Goal: Task Accomplishment & Management: Complete application form

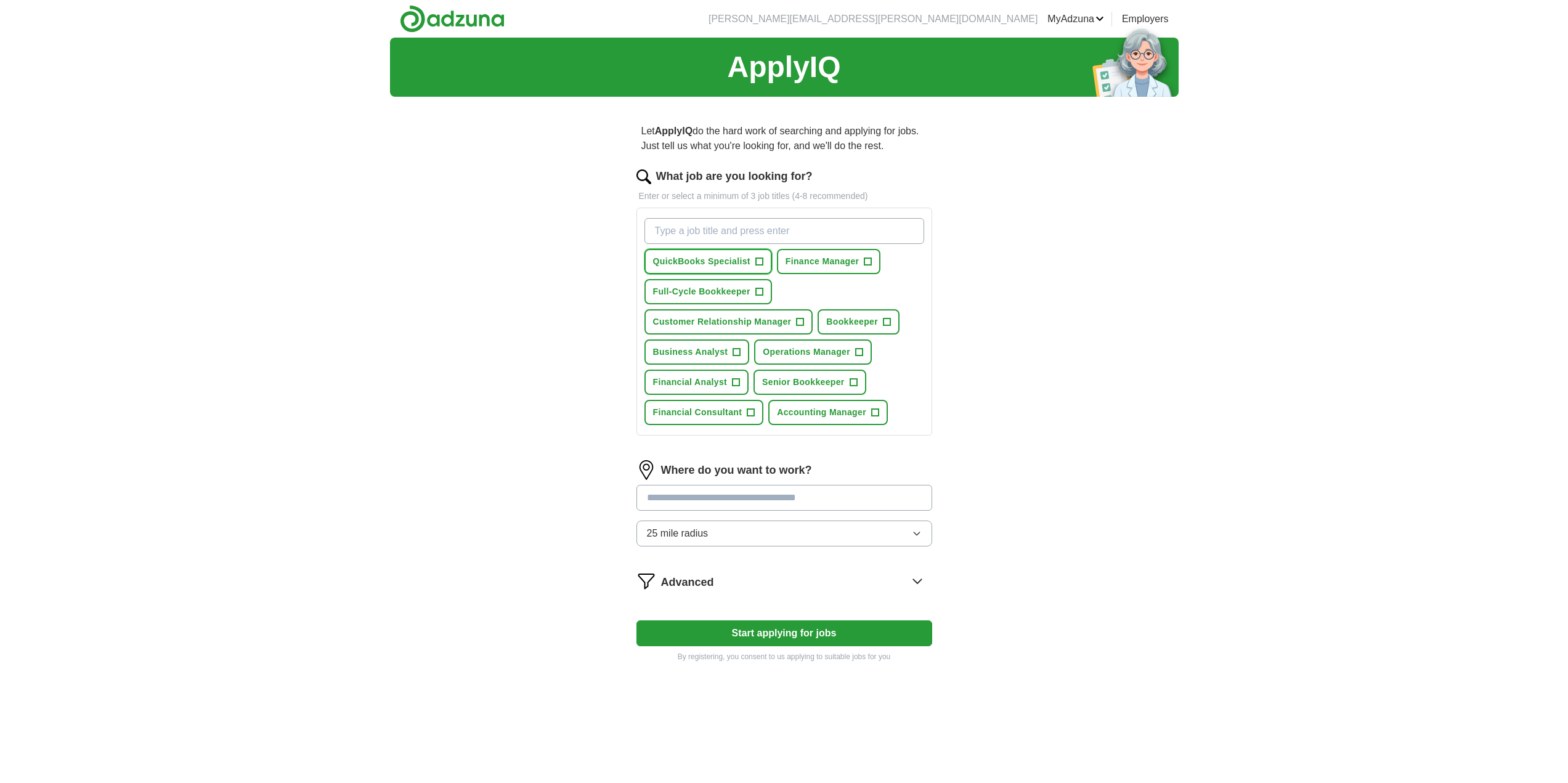
click at [727, 265] on span "QuickBooks Specialist" at bounding box center [702, 261] width 97 height 13
click at [719, 287] on span "Full-Cycle Bookkeeper" at bounding box center [702, 292] width 97 height 13
click at [866, 323] on span "Bookkeeper" at bounding box center [852, 321] width 52 height 13
click at [698, 350] on span "Business Analyst" at bounding box center [691, 352] width 75 height 13
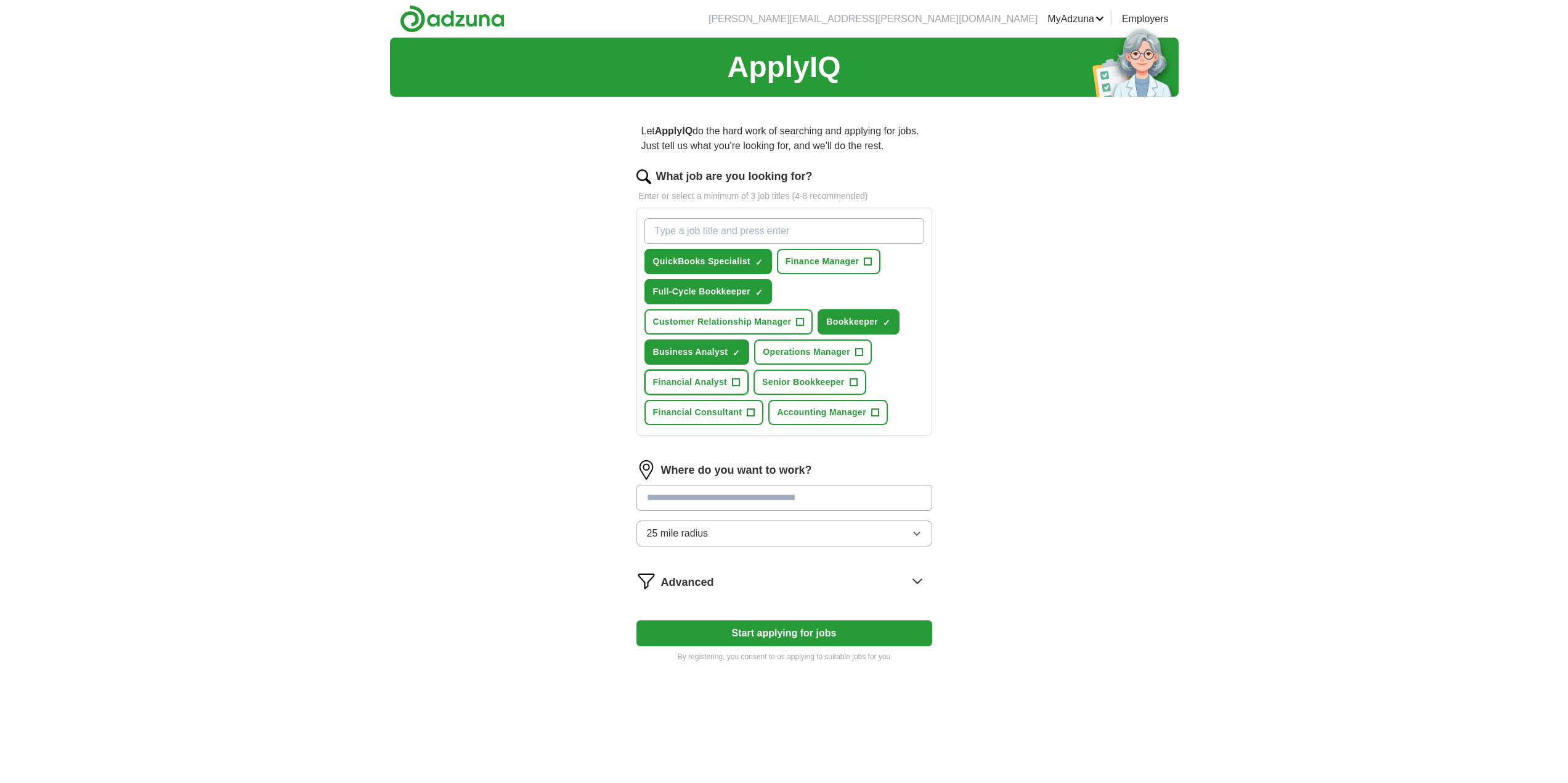
click at [711, 383] on span "Financial Analyst" at bounding box center [691, 382] width 75 height 13
click at [815, 411] on span "Accounting Manager" at bounding box center [821, 412] width 89 height 13
click at [839, 265] on span "Finance Manager" at bounding box center [822, 261] width 74 height 13
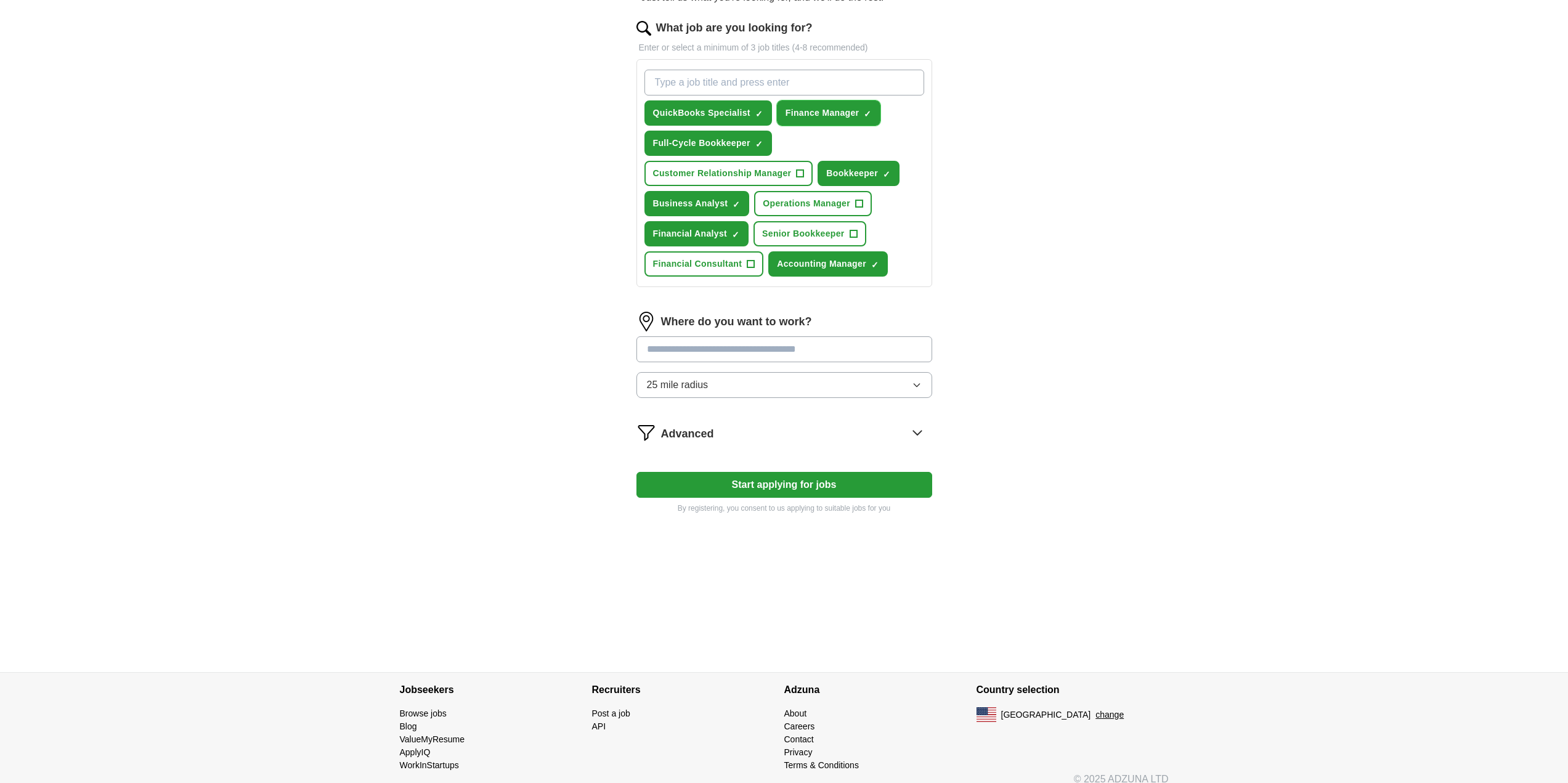
scroll to position [162, 0]
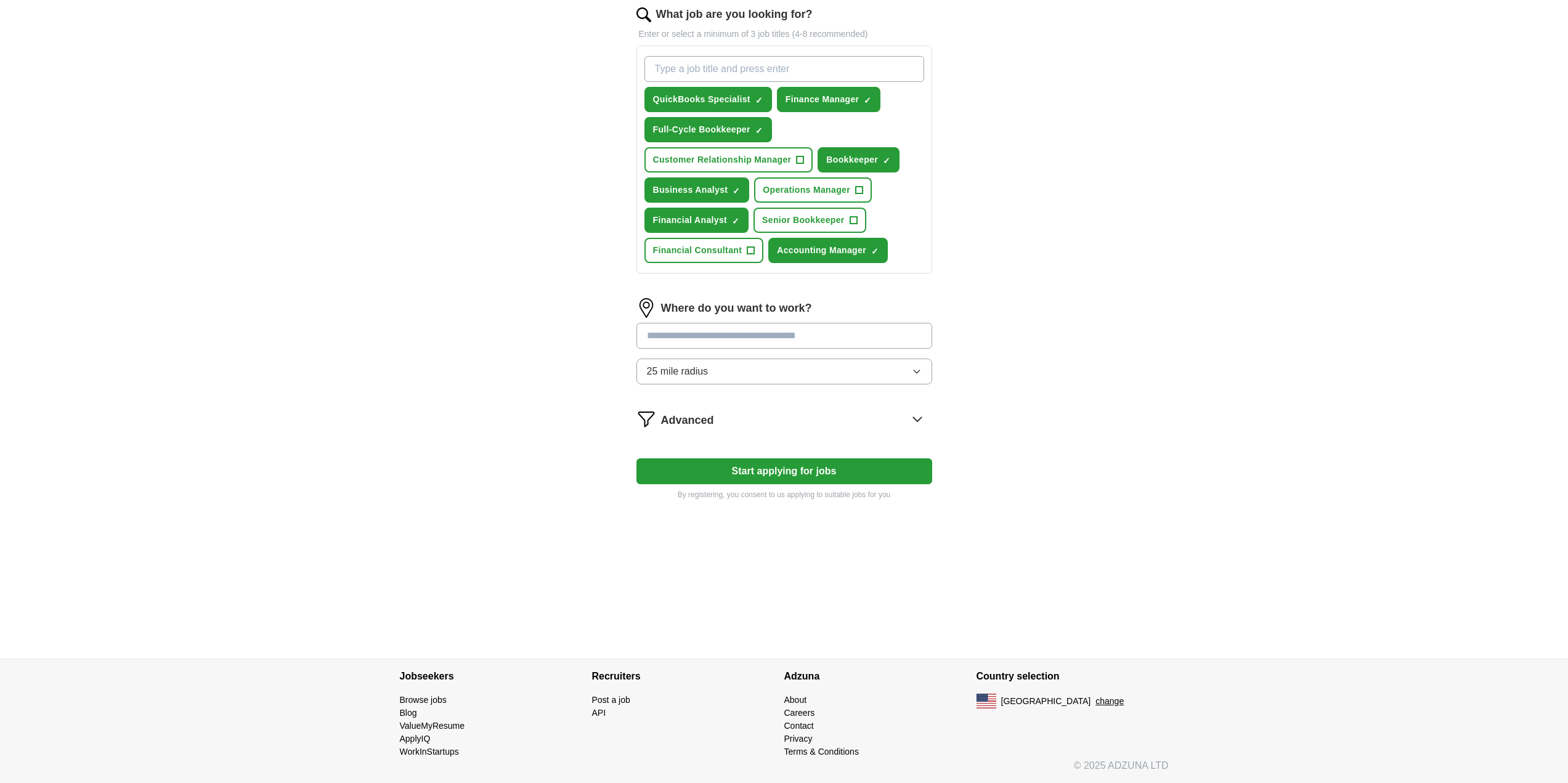
click at [915, 413] on icon at bounding box center [917, 419] width 20 height 20
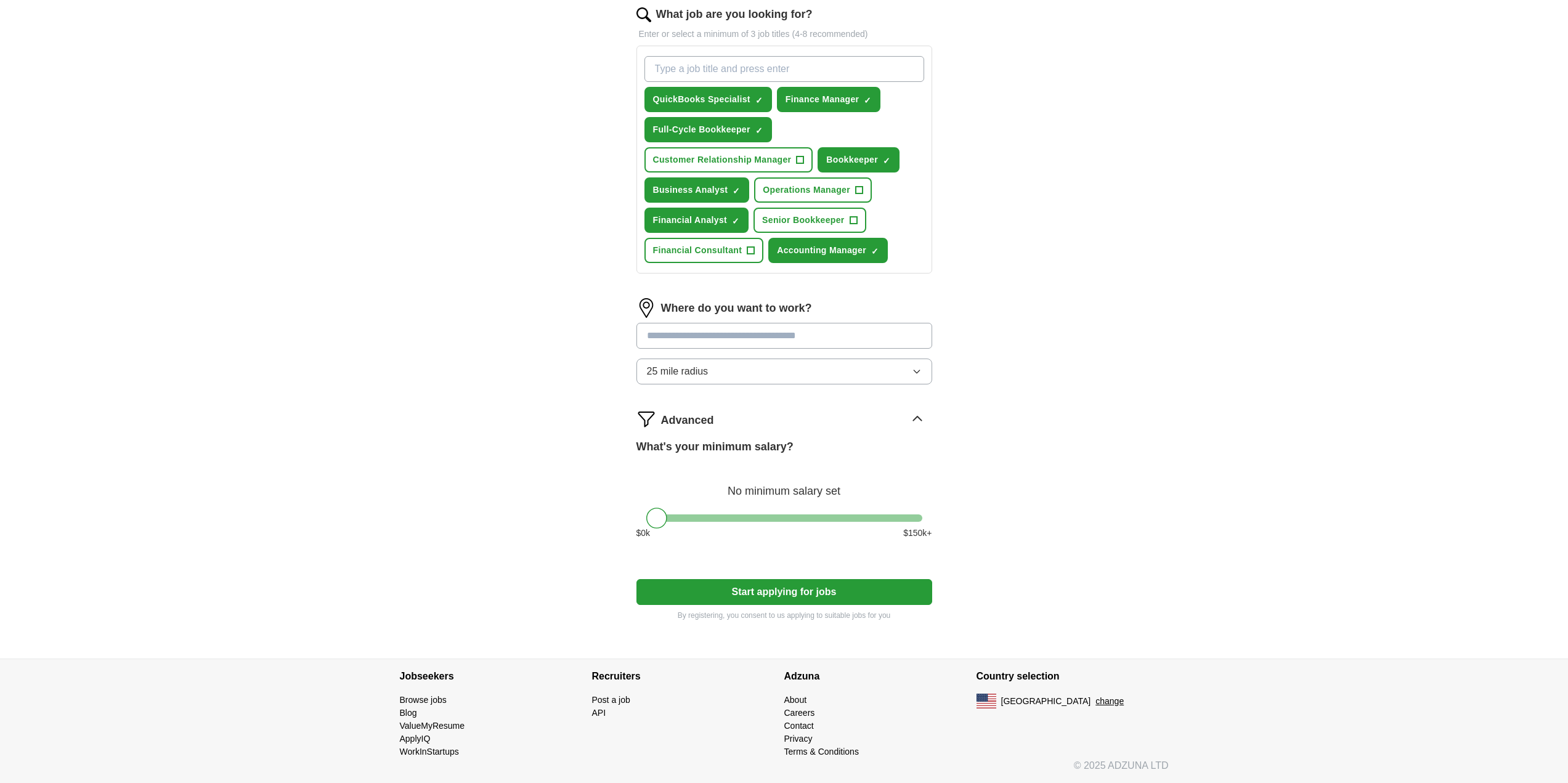
click at [738, 336] on input at bounding box center [785, 335] width 296 height 26
type input "*"
type input "**********"
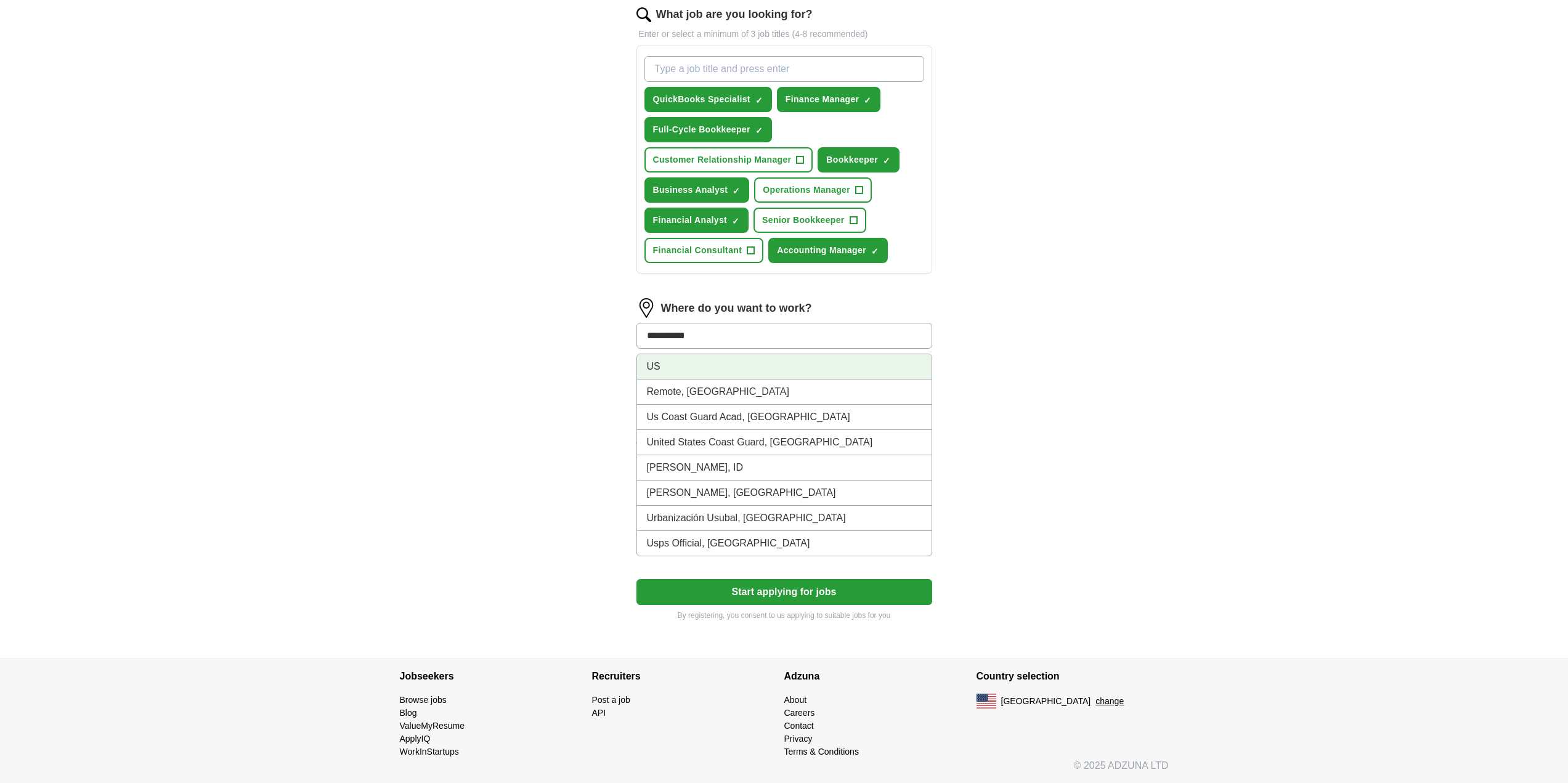
click at [656, 361] on li "US" at bounding box center [784, 366] width 295 height 26
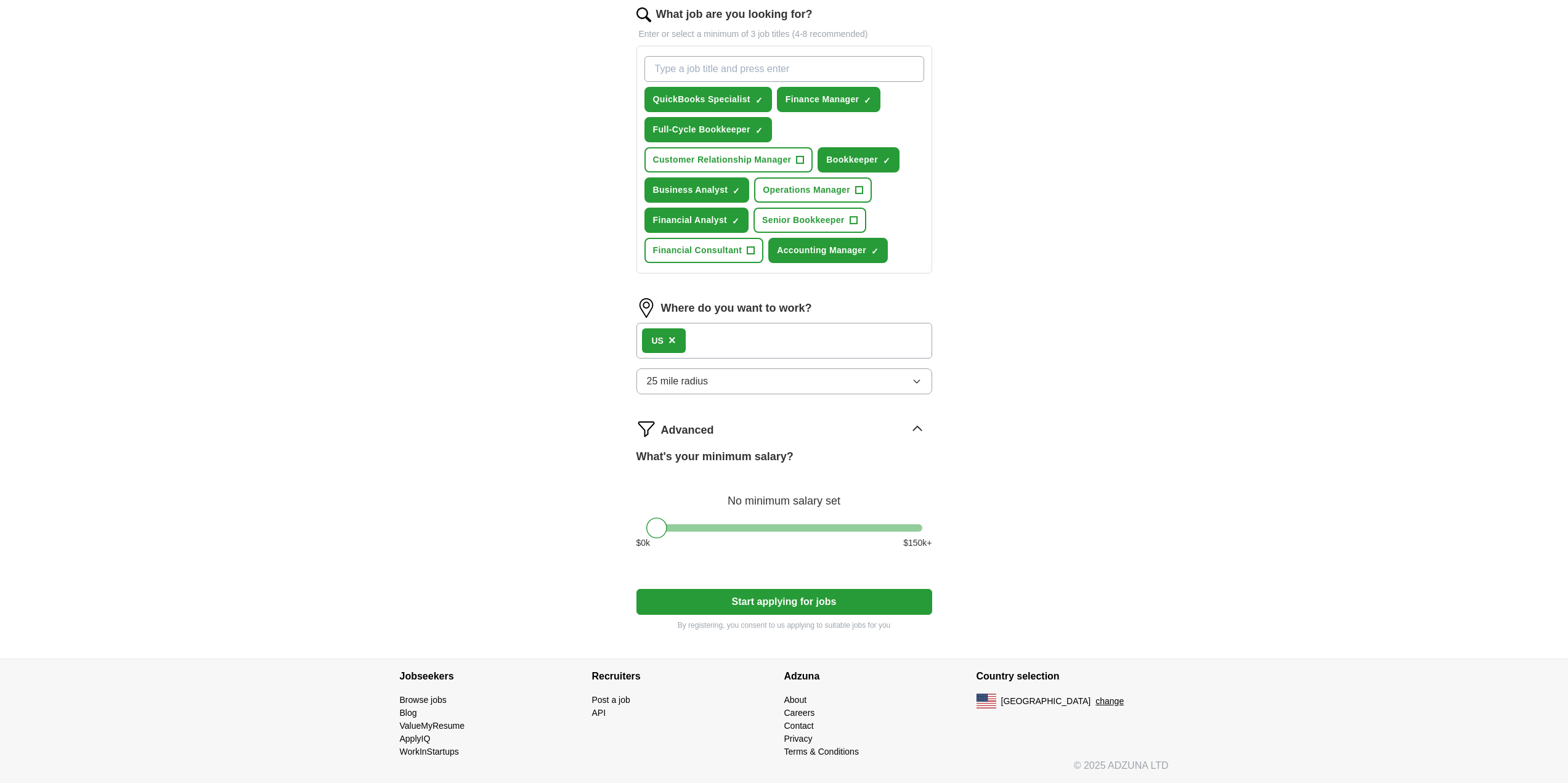
click at [563, 388] on div "ApplyIQ Let ApplyIQ do the hard work of searching and applying for jobs. Just t…" at bounding box center [784, 267] width 789 height 783
drag, startPoint x: 942, startPoint y: 376, endPoint x: 915, endPoint y: 378, distance: 27.1
click at [941, 376] on div "Let ApplyIQ do the hard work of searching and applying for jobs. Just tell us w…" at bounding box center [784, 296] width 394 height 704
click at [915, 378] on icon "button" at bounding box center [917, 381] width 10 height 10
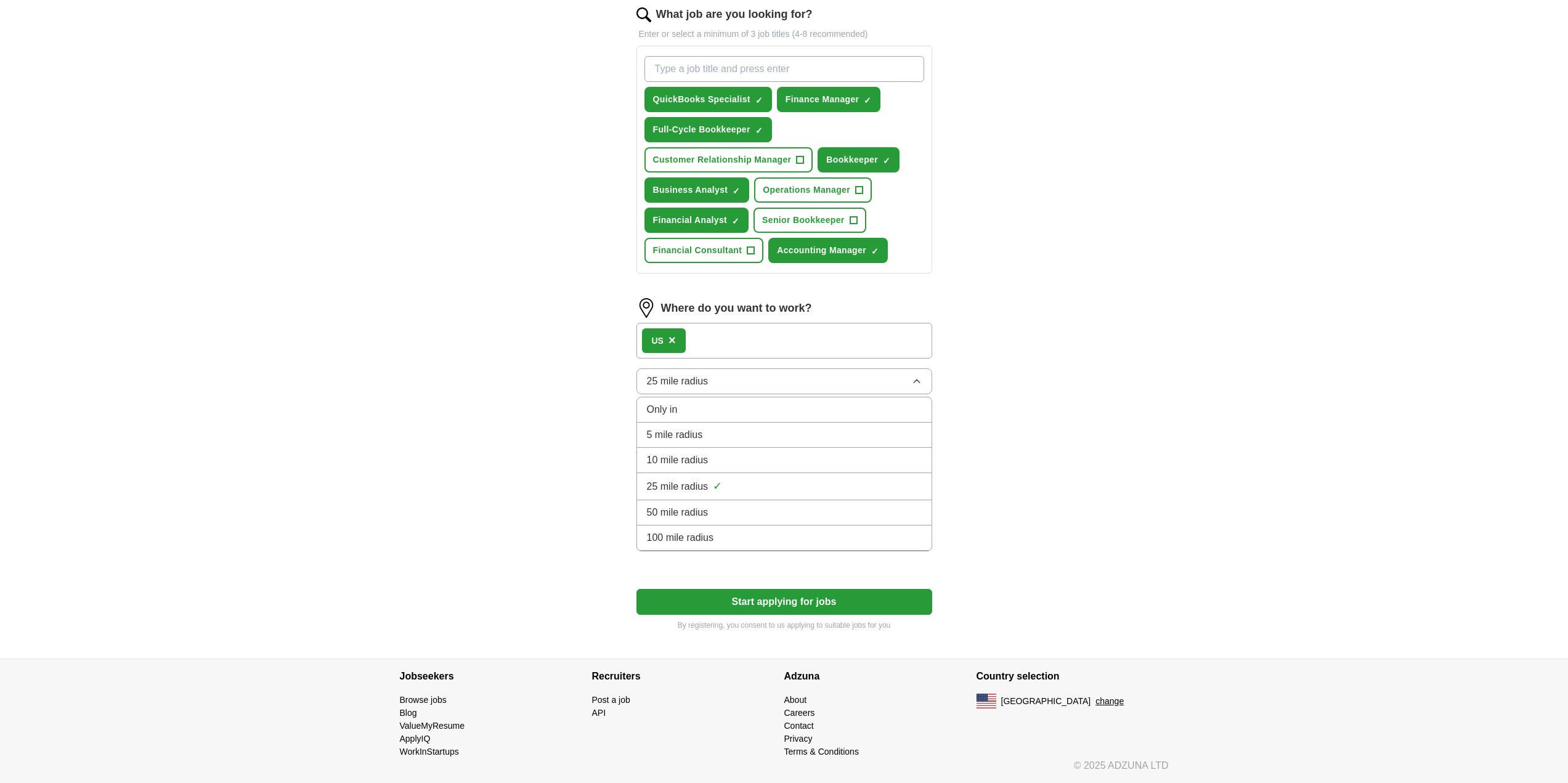
click at [693, 532] on span "100 mile radius" at bounding box center [680, 537] width 67 height 15
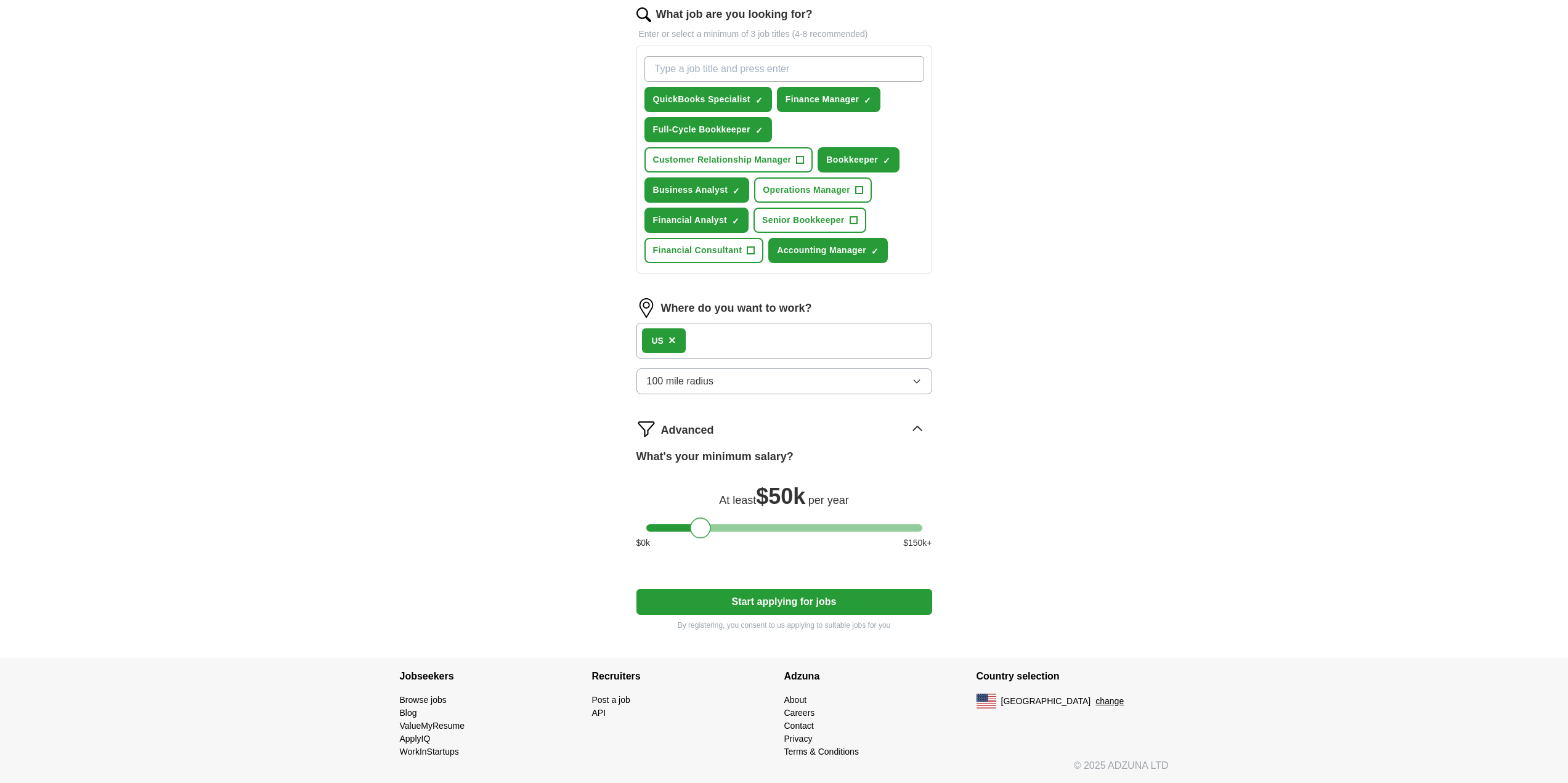
drag, startPoint x: 661, startPoint y: 533, endPoint x: 705, endPoint y: 525, distance: 44.7
click at [705, 525] on div at bounding box center [700, 528] width 21 height 21
drag, startPoint x: 705, startPoint y: 525, endPoint x: 684, endPoint y: 525, distance: 21.0
click at [684, 525] on div at bounding box center [680, 528] width 21 height 21
click at [758, 610] on button "Start applying for jobs" at bounding box center [785, 601] width 296 height 26
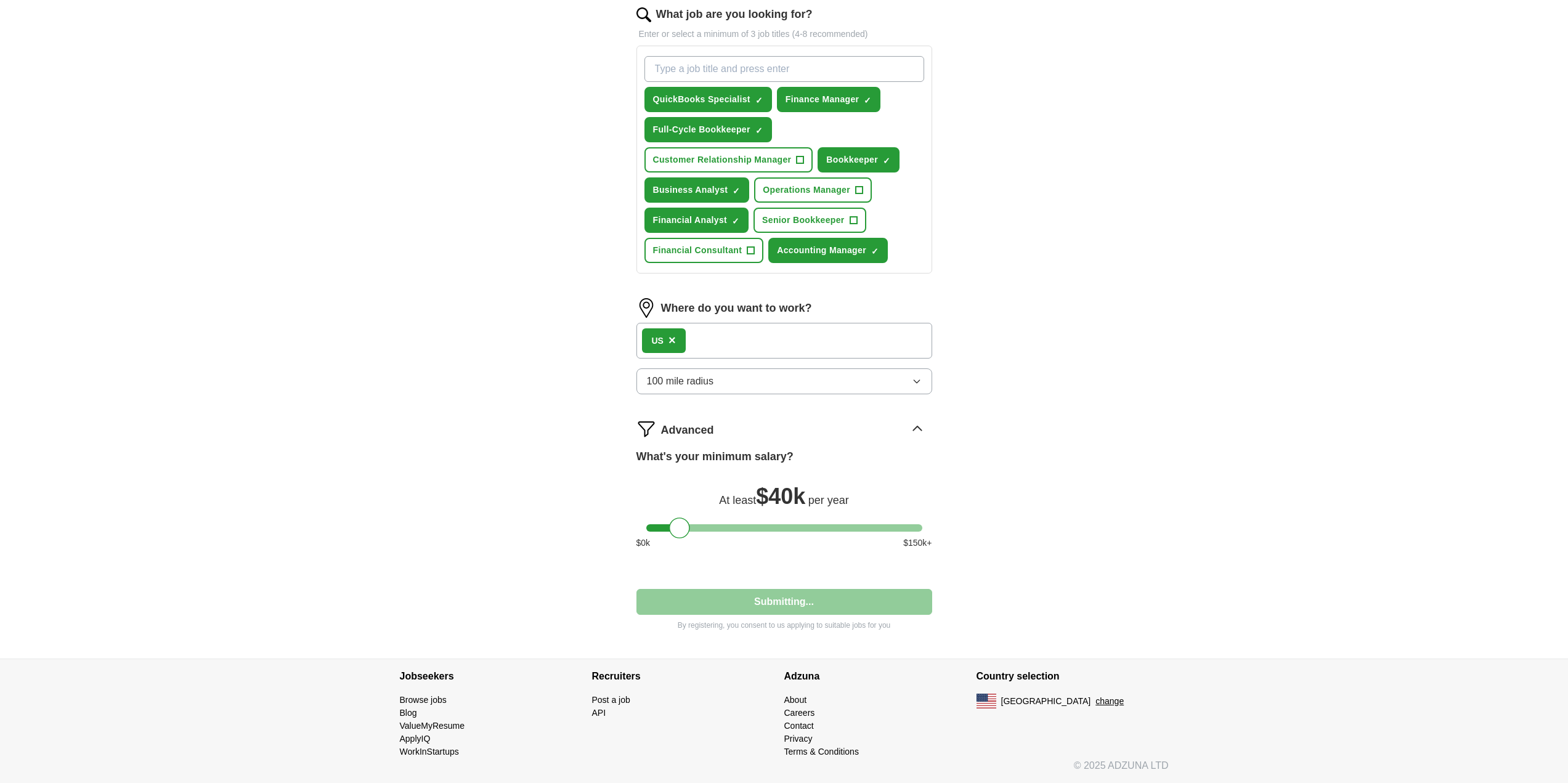
select select "**"
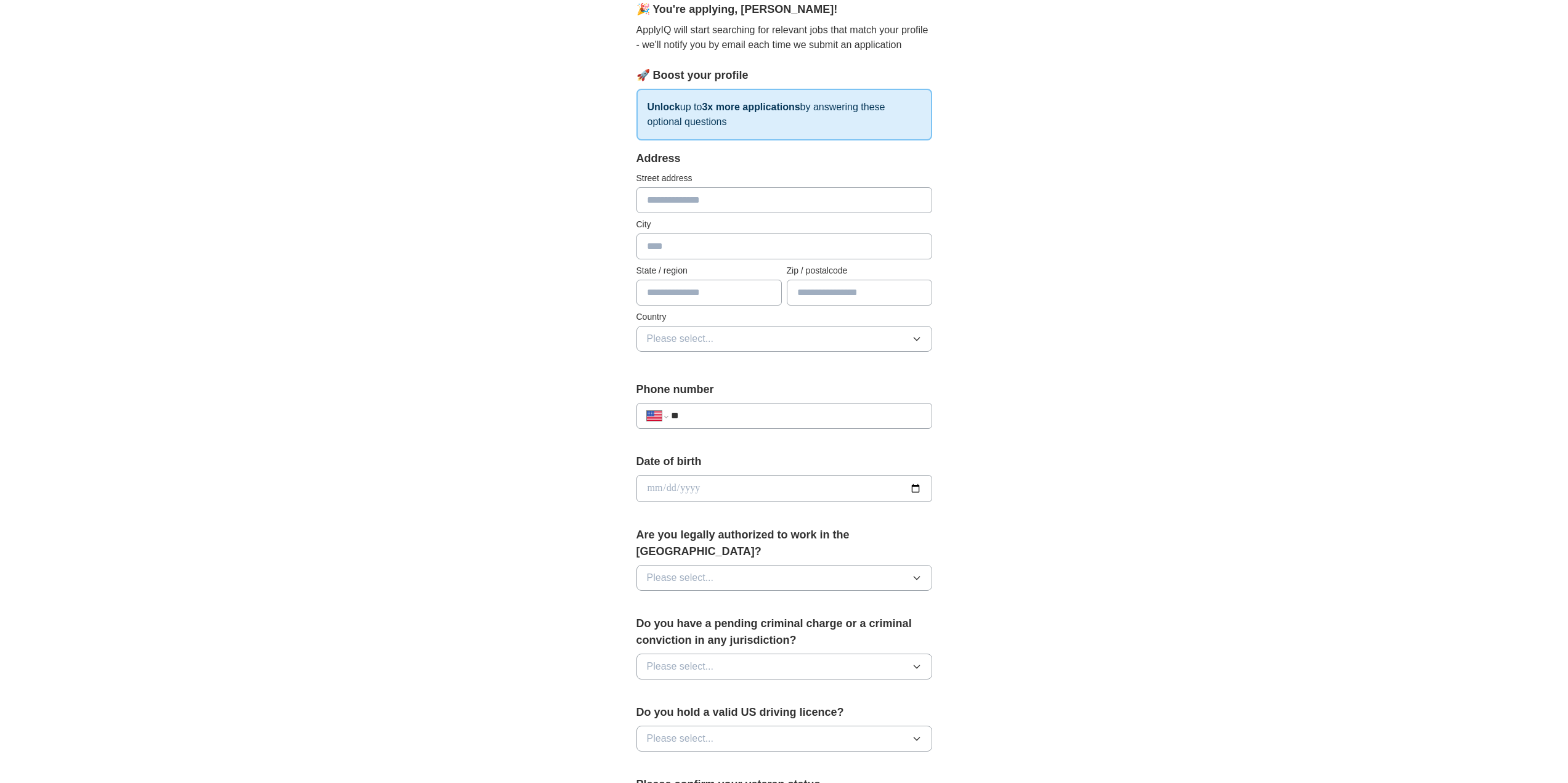
scroll to position [320, 0]
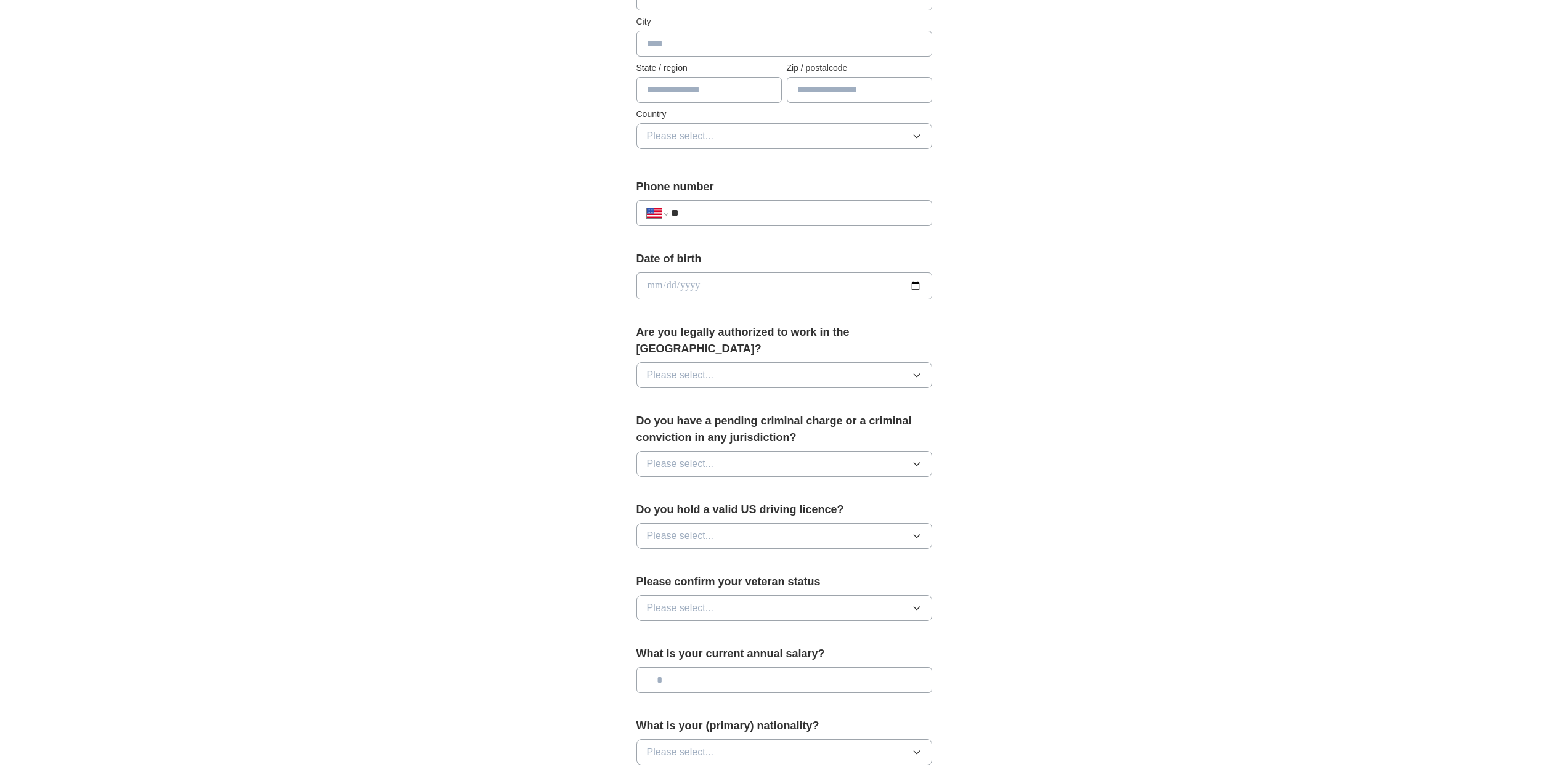
click at [712, 210] on input "**" at bounding box center [796, 213] width 250 height 15
type input "**********"
click at [896, 368] on button "Please select..." at bounding box center [785, 375] width 296 height 26
click at [684, 396] on div "Yes" at bounding box center [784, 403] width 274 height 15
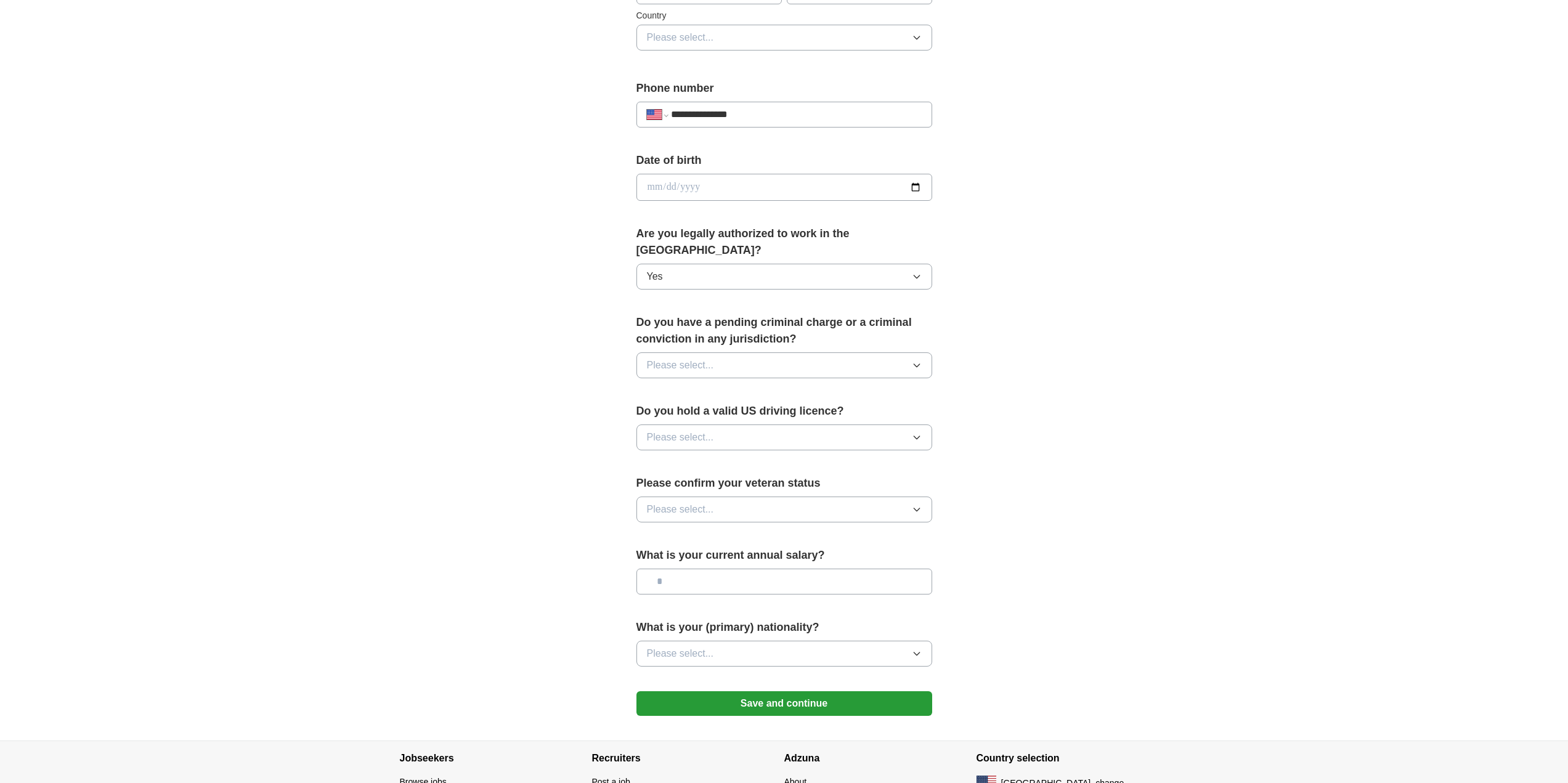
scroll to position [449, 0]
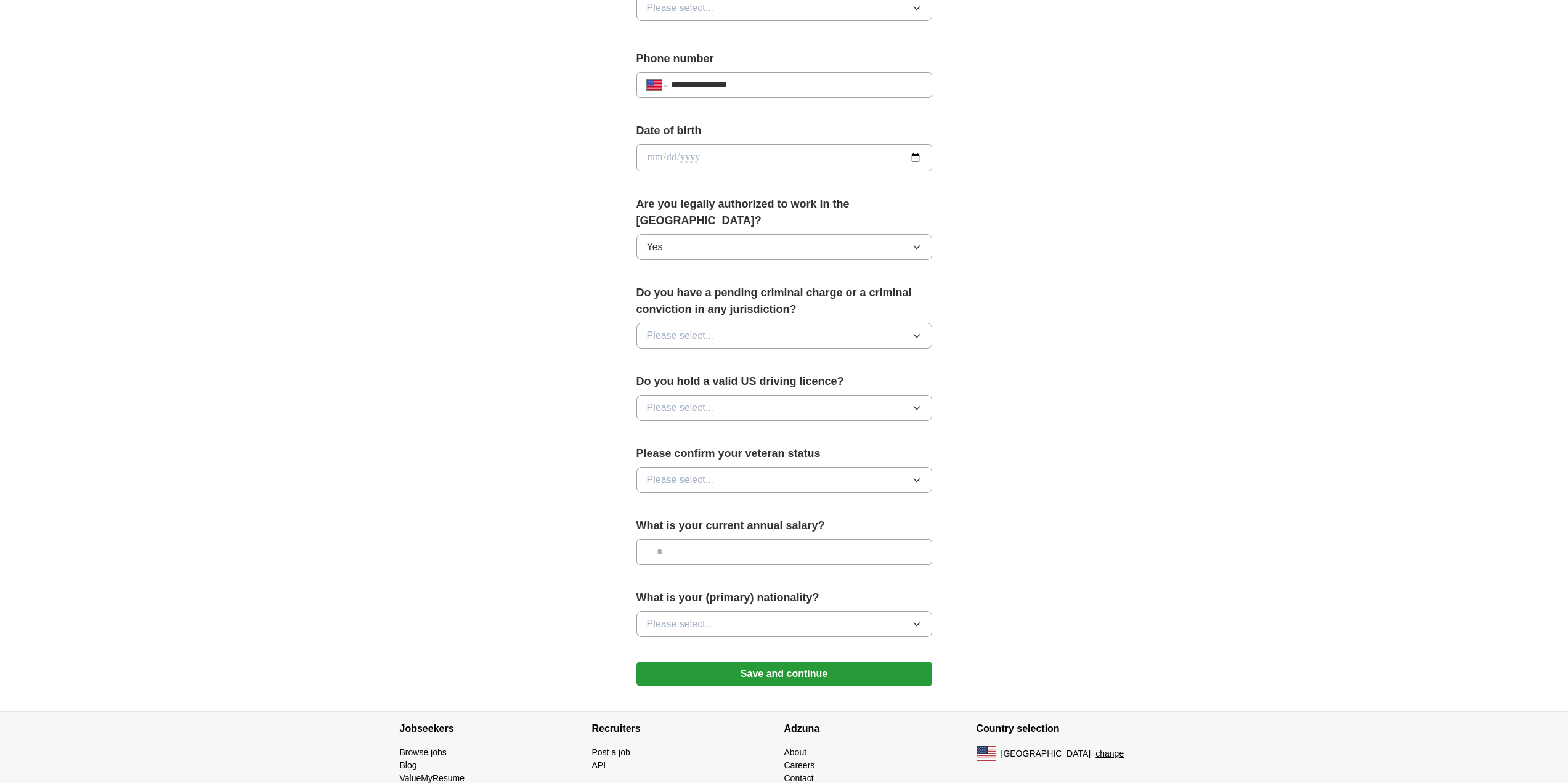
click at [790, 325] on button "Please select..." at bounding box center [785, 335] width 296 height 26
click at [671, 382] on div "No" at bounding box center [784, 389] width 274 height 15
click at [734, 395] on button "Please select..." at bounding box center [785, 407] width 296 height 26
click at [670, 428] on div "Yes" at bounding box center [784, 435] width 274 height 15
click at [733, 475] on button "Please select..." at bounding box center [785, 480] width 296 height 26
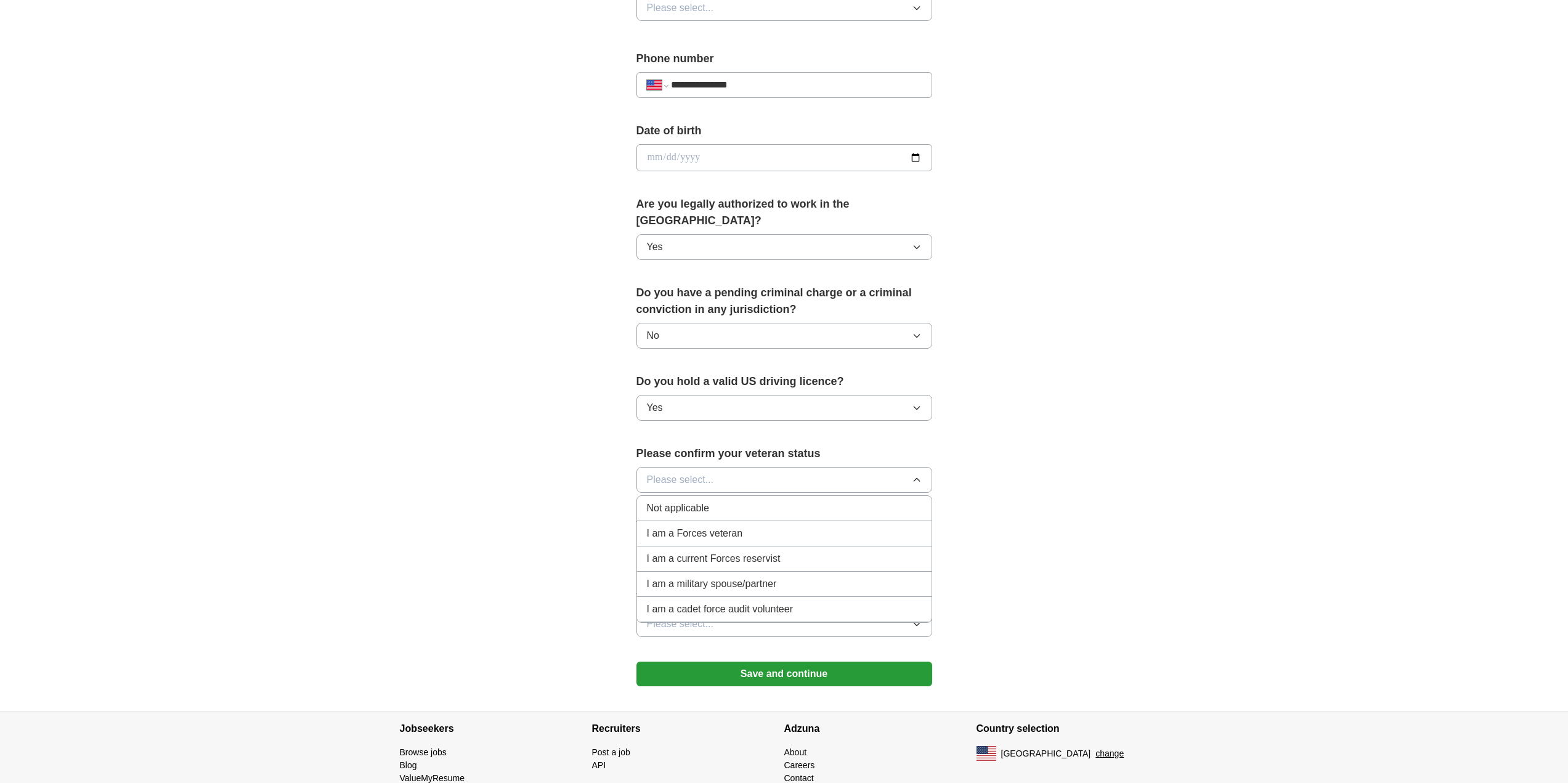
click at [697, 501] on span "Not applicable" at bounding box center [678, 508] width 62 height 15
click at [709, 539] on input "text" at bounding box center [785, 551] width 296 height 26
type input "*******"
click at [781, 614] on button "Please select..." at bounding box center [785, 623] width 296 height 26
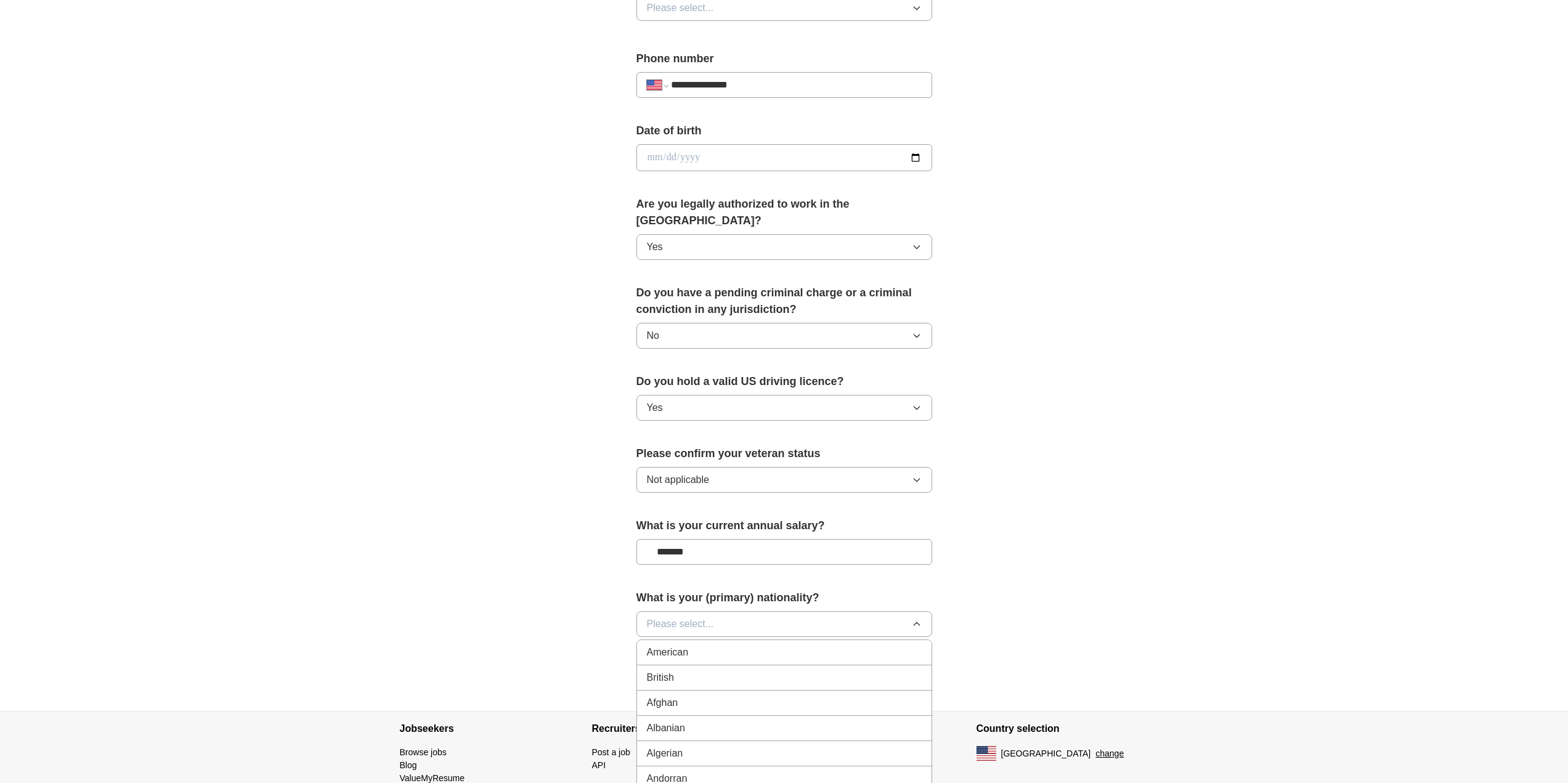
click at [704, 645] on div "American" at bounding box center [784, 652] width 274 height 15
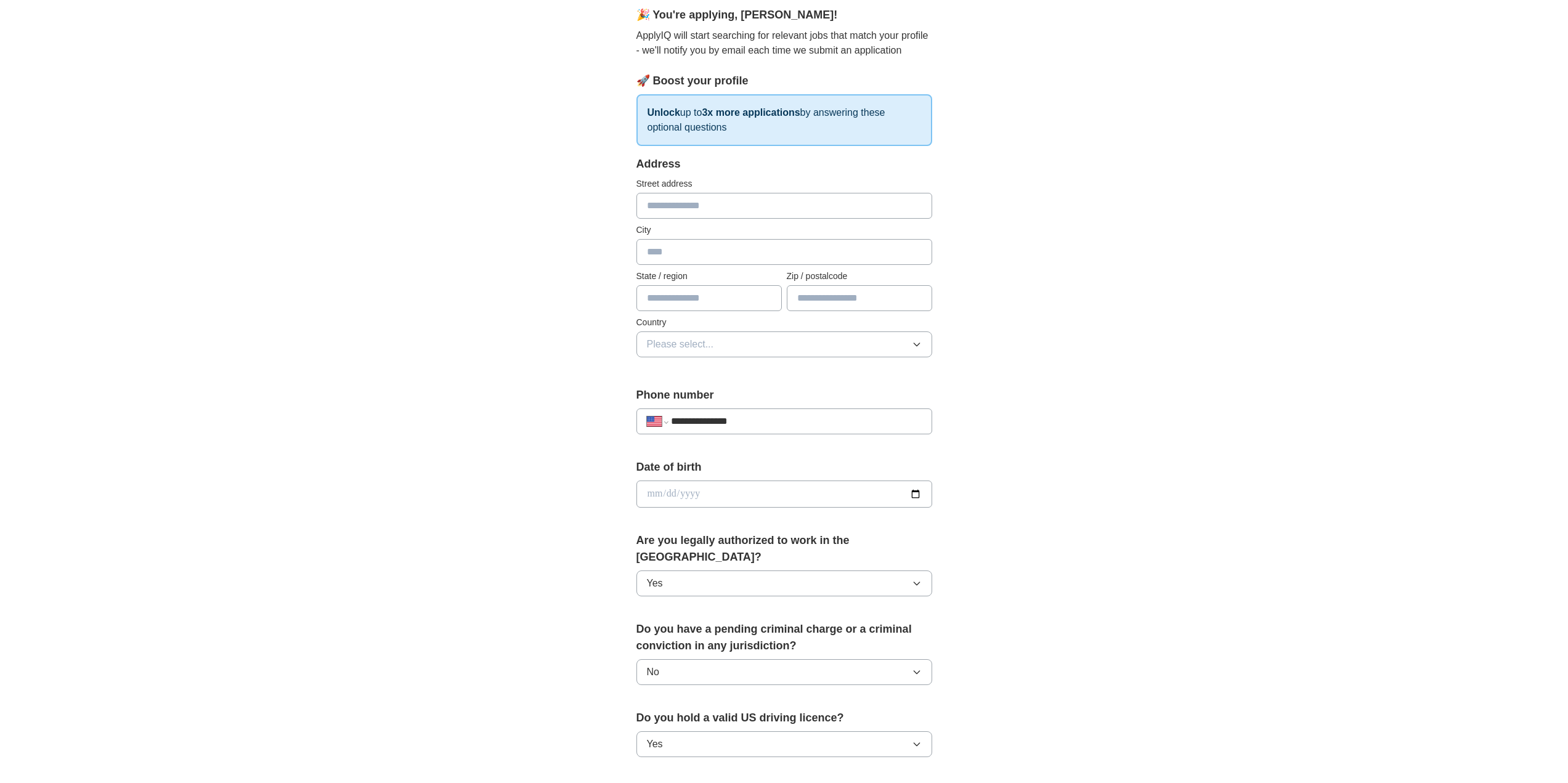
scroll to position [484, 0]
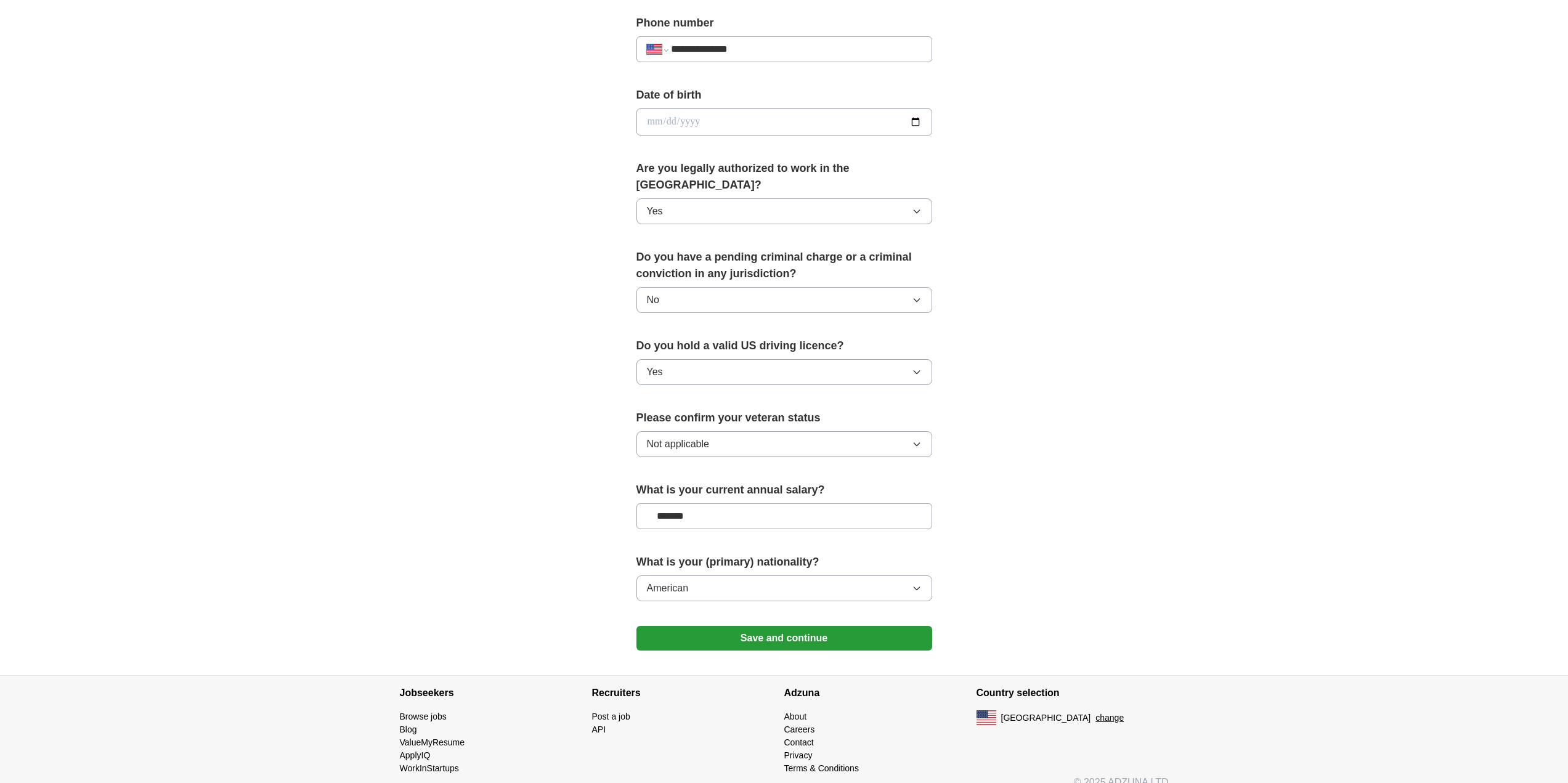
click at [716, 625] on button "Save and continue" at bounding box center [785, 638] width 296 height 25
